Goal: Task Accomplishment & Management: Manage account settings

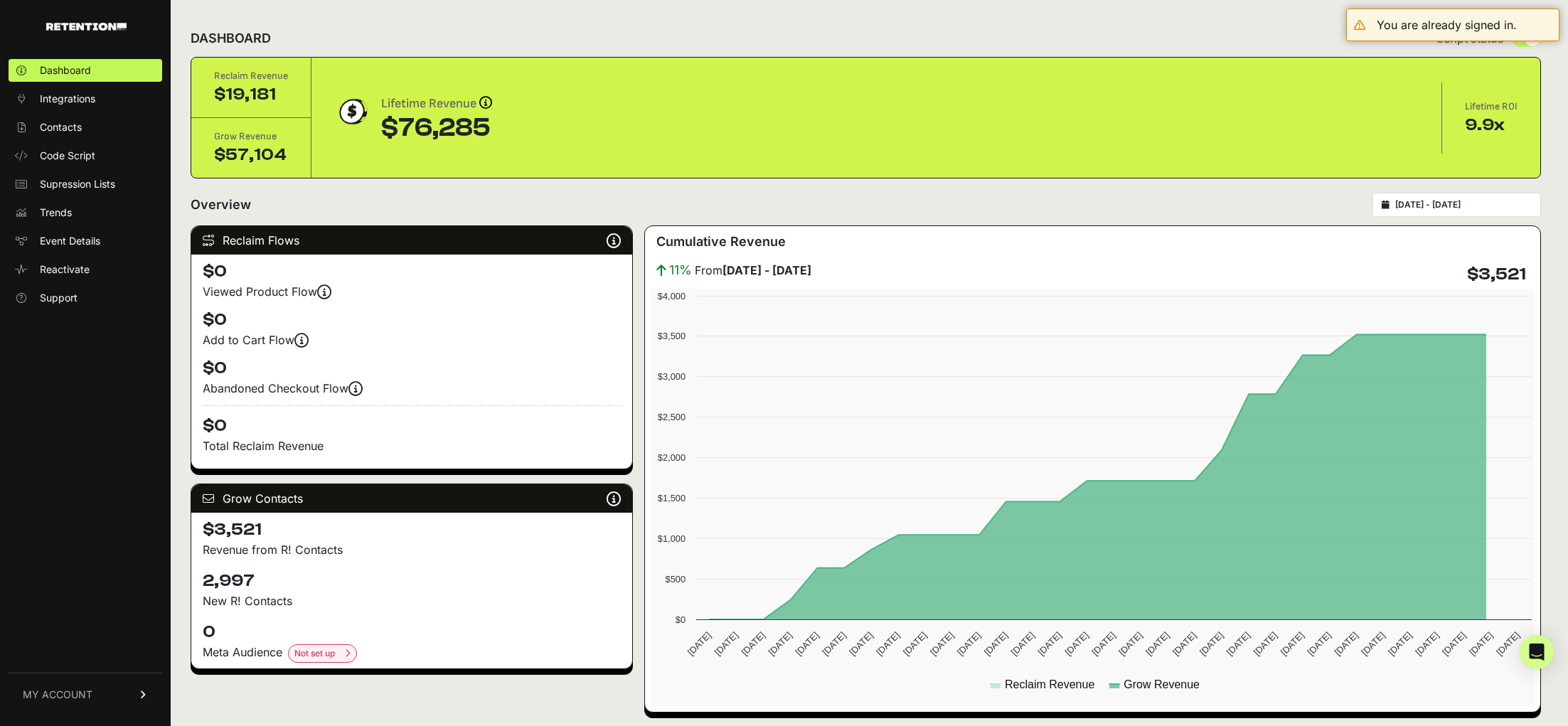
click at [41, 690] on span "MY ACCOUNT" at bounding box center [58, 695] width 69 height 14
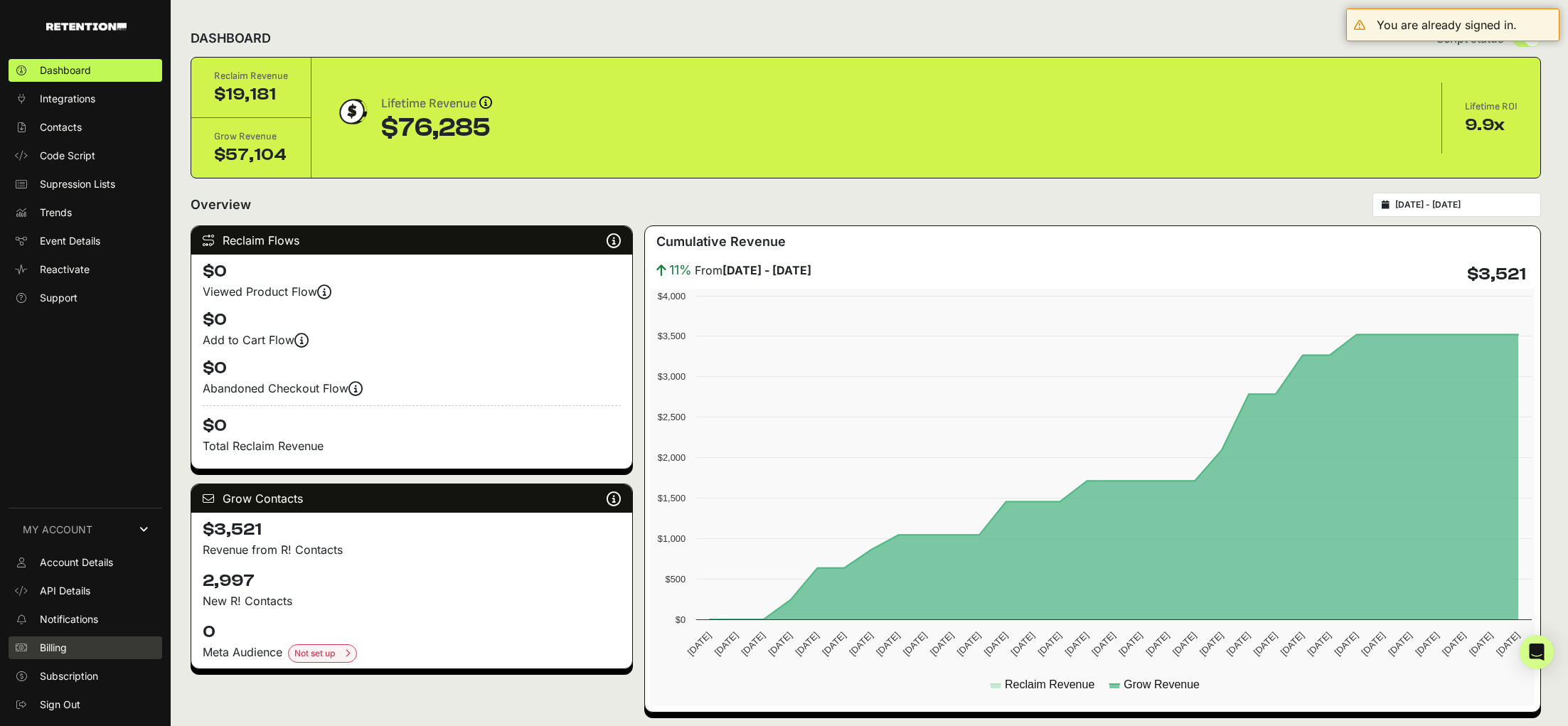
click at [85, 653] on link "Billing" at bounding box center [85, 648] width 154 height 23
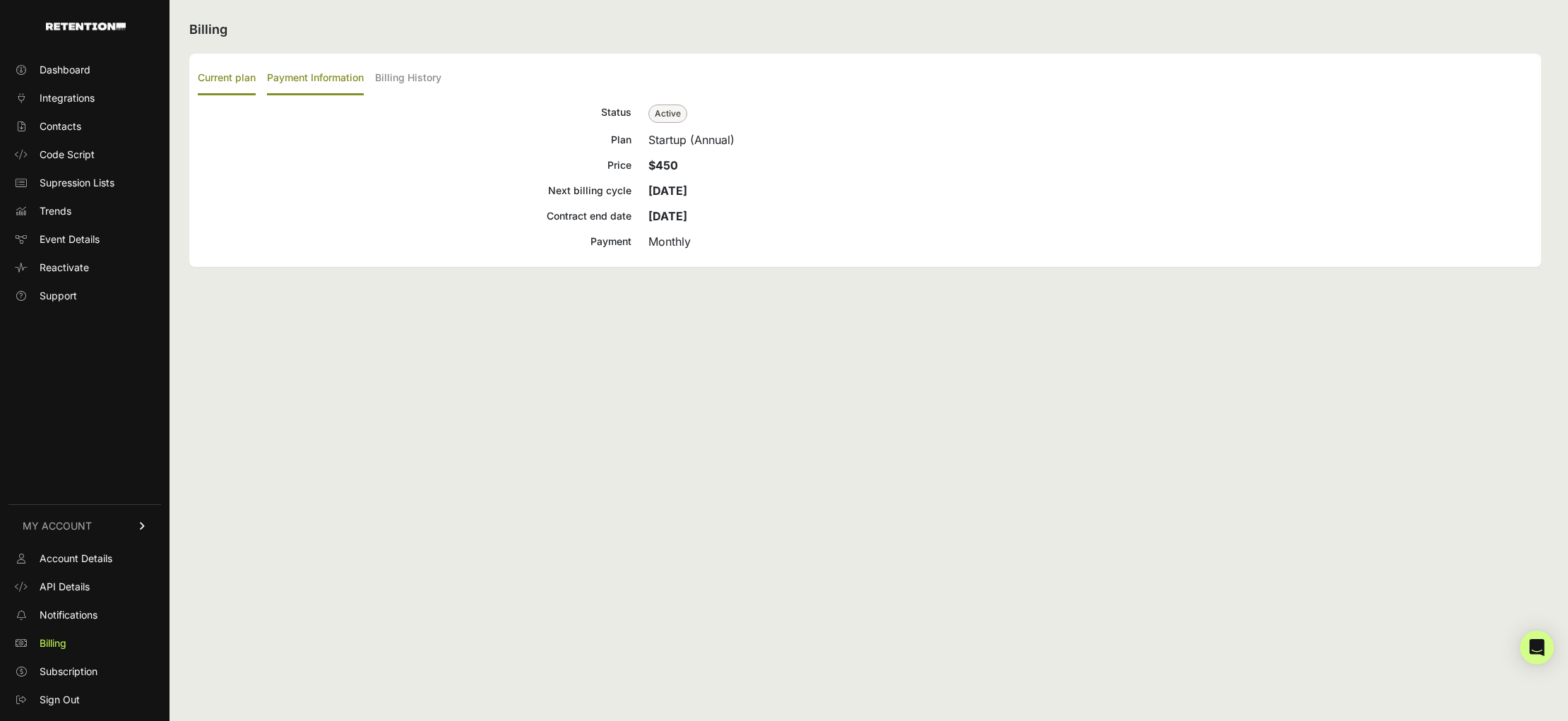
drag, startPoint x: 283, startPoint y: 78, endPoint x: 365, endPoint y: 78, distance: 82.0
click at [283, 78] on label "Payment Information" at bounding box center [315, 79] width 97 height 33
click at [0, 0] on input "Payment Information" at bounding box center [0, 0] width 0 height 0
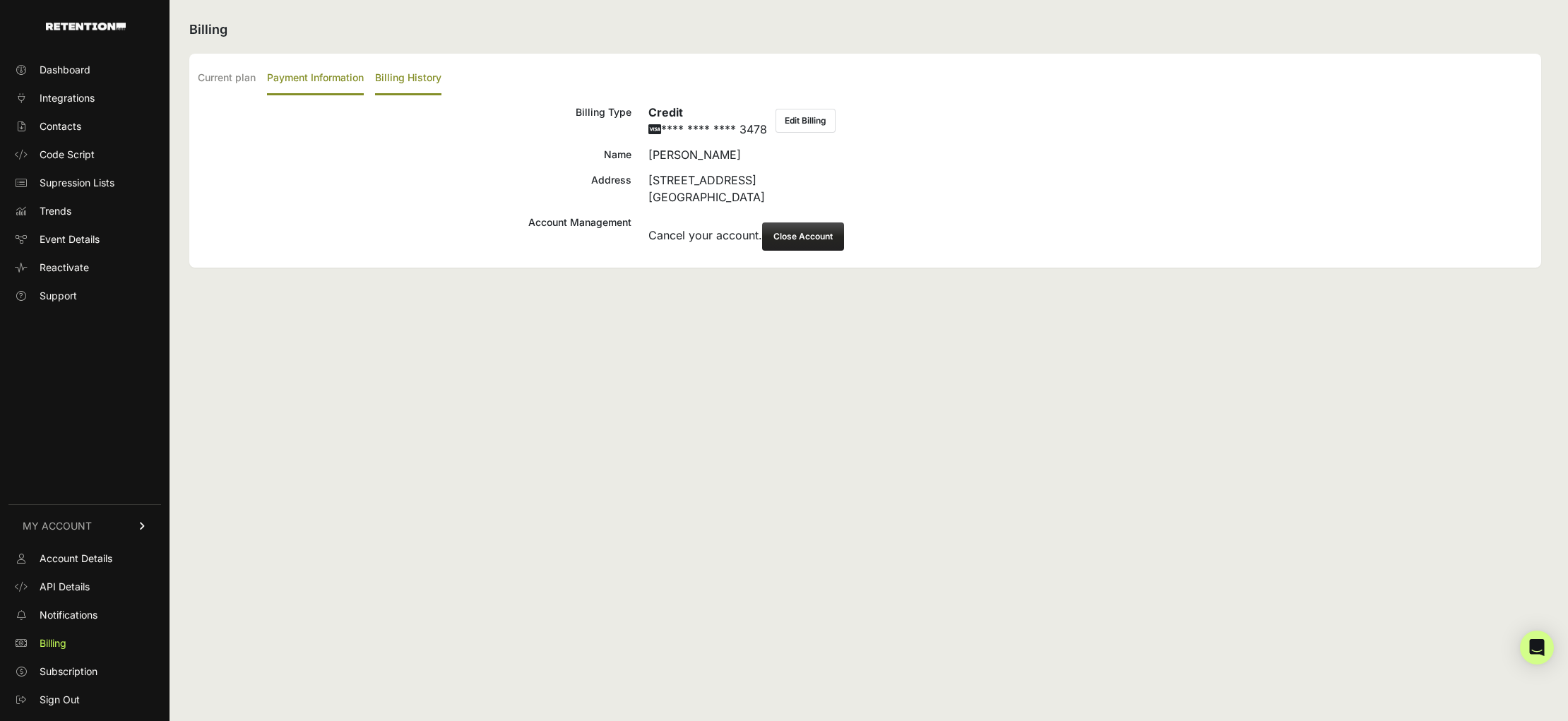
click at [414, 76] on label "Billing History" at bounding box center [408, 79] width 67 height 33
click at [0, 0] on input "Billing History" at bounding box center [0, 0] width 0 height 0
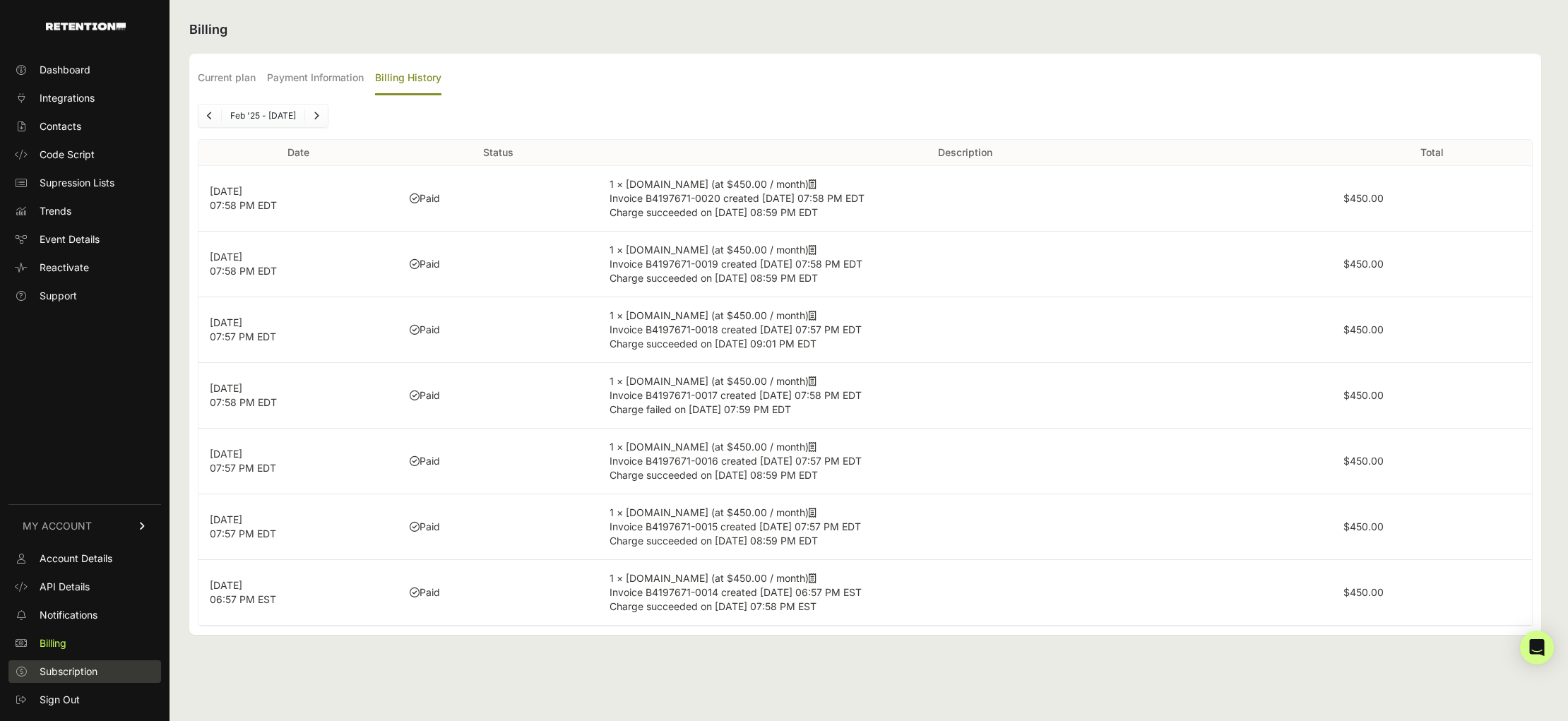
click at [80, 665] on span "Subscription" at bounding box center [68, 671] width 58 height 14
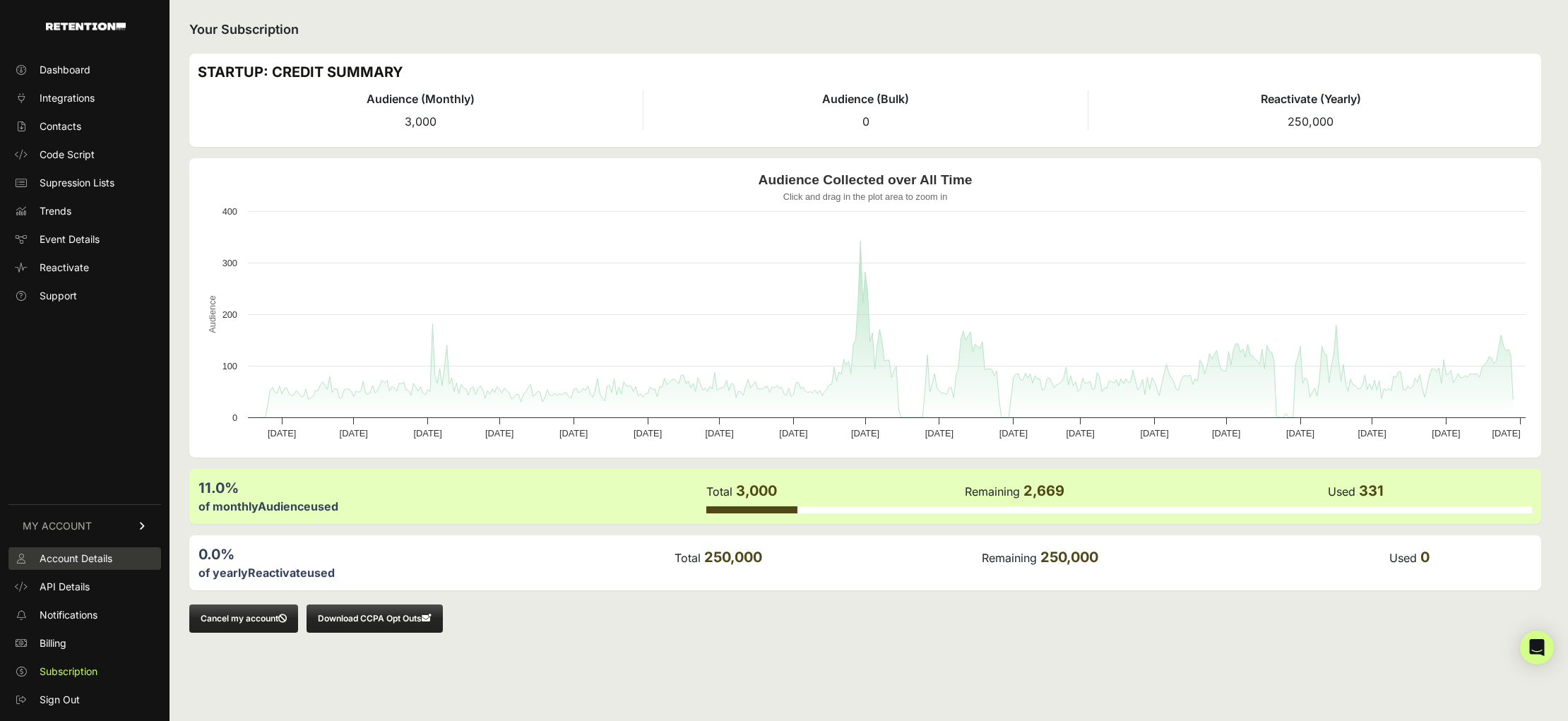
click at [67, 560] on span "Account Details" at bounding box center [76, 558] width 73 height 14
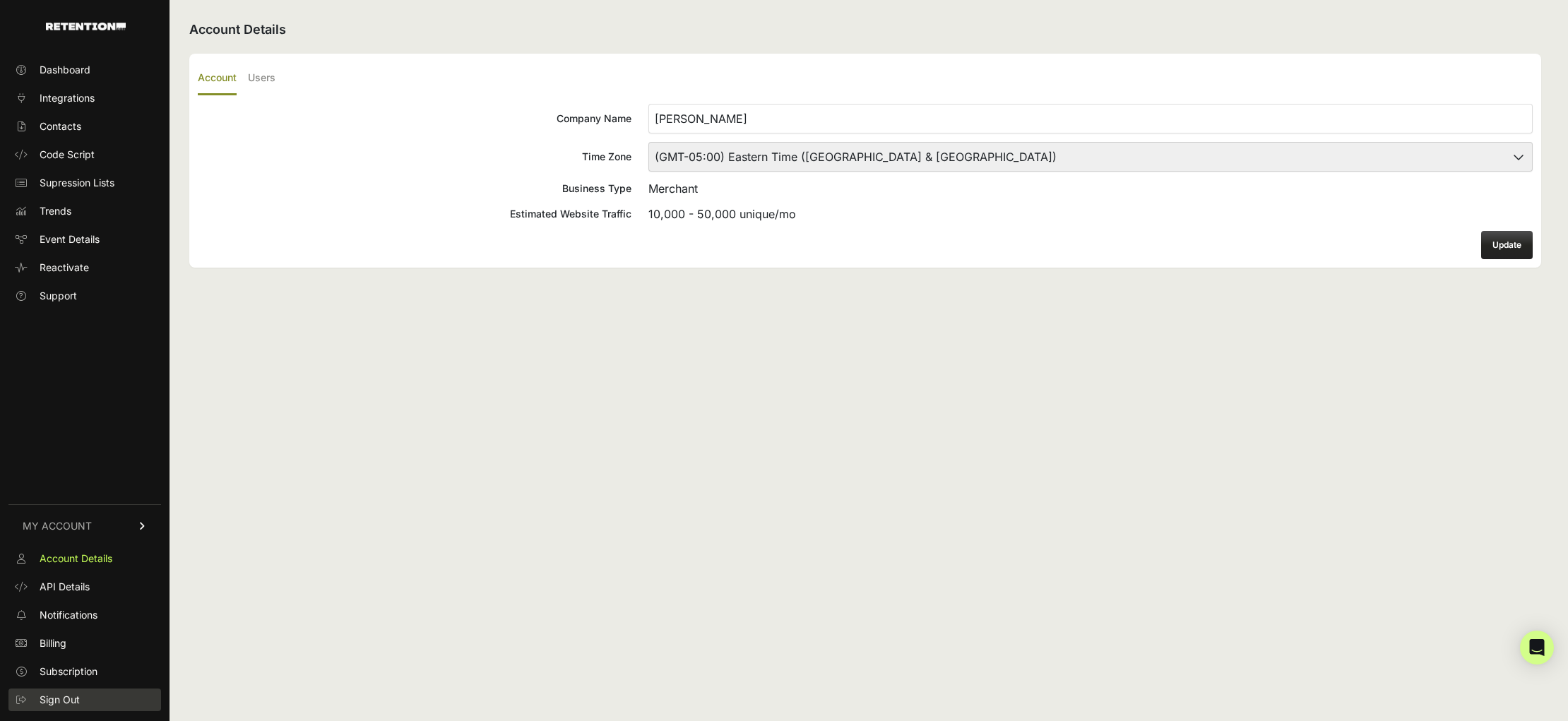
click at [59, 703] on span "Sign Out" at bounding box center [59, 700] width 40 height 14
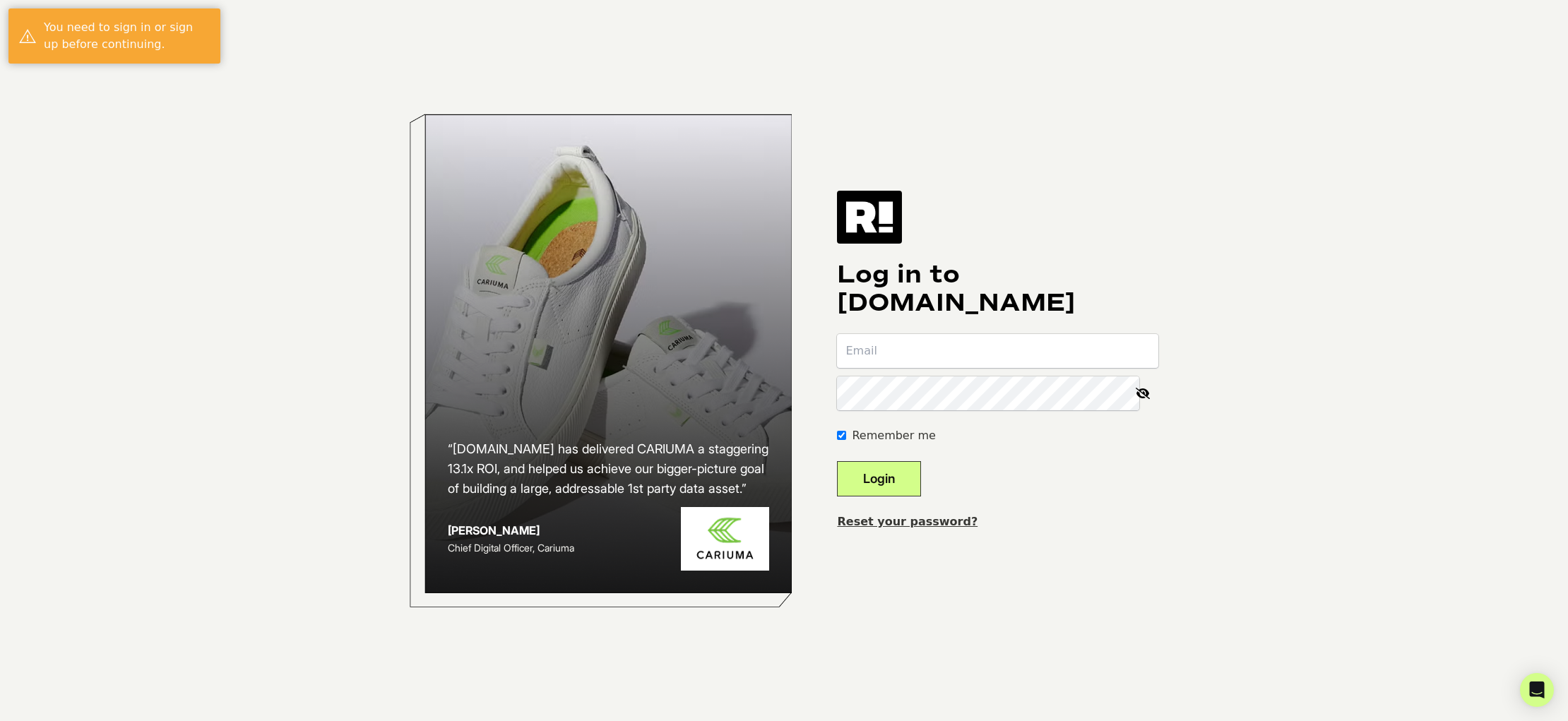
type input "[EMAIL_ADDRESS][DOMAIN_NAME]"
